Goal: Navigation & Orientation: Find specific page/section

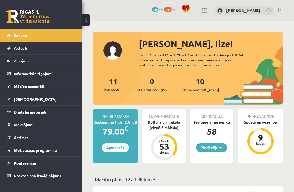
scroll to position [162, 0]
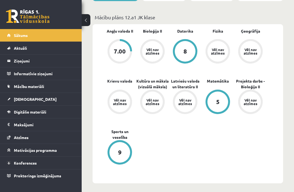
click at [30, 53] on link "Aktuāli" at bounding box center [41, 48] width 68 height 13
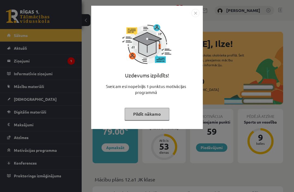
click at [145, 112] on button "Pildīt nākamo" at bounding box center [147, 114] width 45 height 13
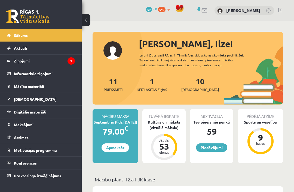
click at [58, 64] on legend "Ziņojumi 1" at bounding box center [44, 61] width 61 height 13
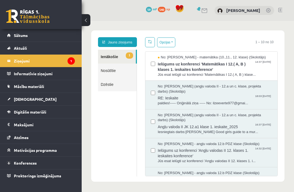
click at [223, 72] on span "Ielūgums uz konferenci 'Matemātikas I 12.( A, B ) klases 1. ieskaites konferenc…" at bounding box center [215, 66] width 114 height 12
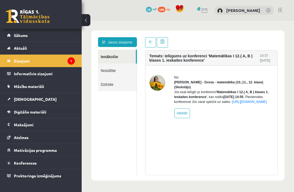
click at [150, 42] on span at bounding box center [151, 42] width 4 height 4
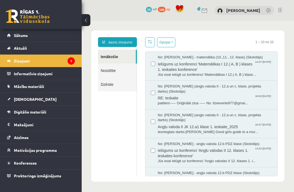
click at [52, 38] on link "Sākums" at bounding box center [41, 35] width 68 height 13
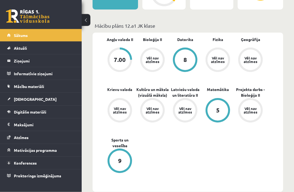
scroll to position [154, 0]
click at [40, 101] on link "[DEMOGRAPHIC_DATA]" at bounding box center [41, 99] width 68 height 13
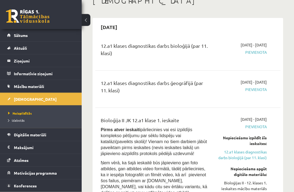
scroll to position [58, 0]
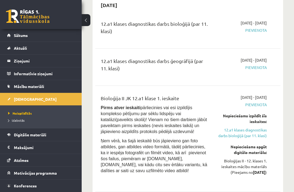
click at [29, 118] on link "Izlabotās" at bounding box center [42, 120] width 68 height 5
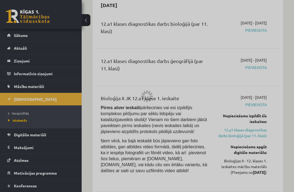
scroll to position [26, 0]
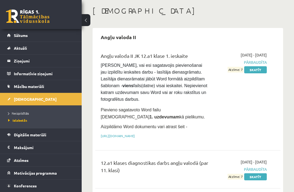
click at [43, 136] on span "Digitālie materiāli" at bounding box center [30, 134] width 32 height 5
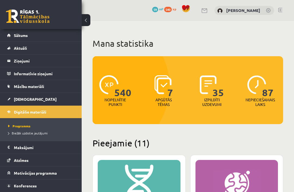
click at [60, 144] on legend "Maksājumi 0" at bounding box center [44, 147] width 61 height 13
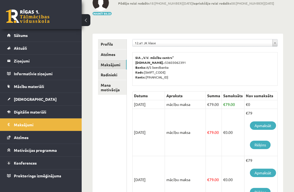
scroll to position [38, 0]
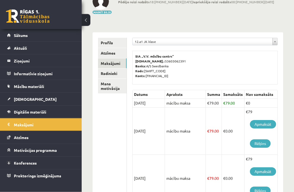
click at [119, 84] on link "Mana motivācija" at bounding box center [112, 86] width 29 height 15
